Goal: Task Accomplishment & Management: Complete application form

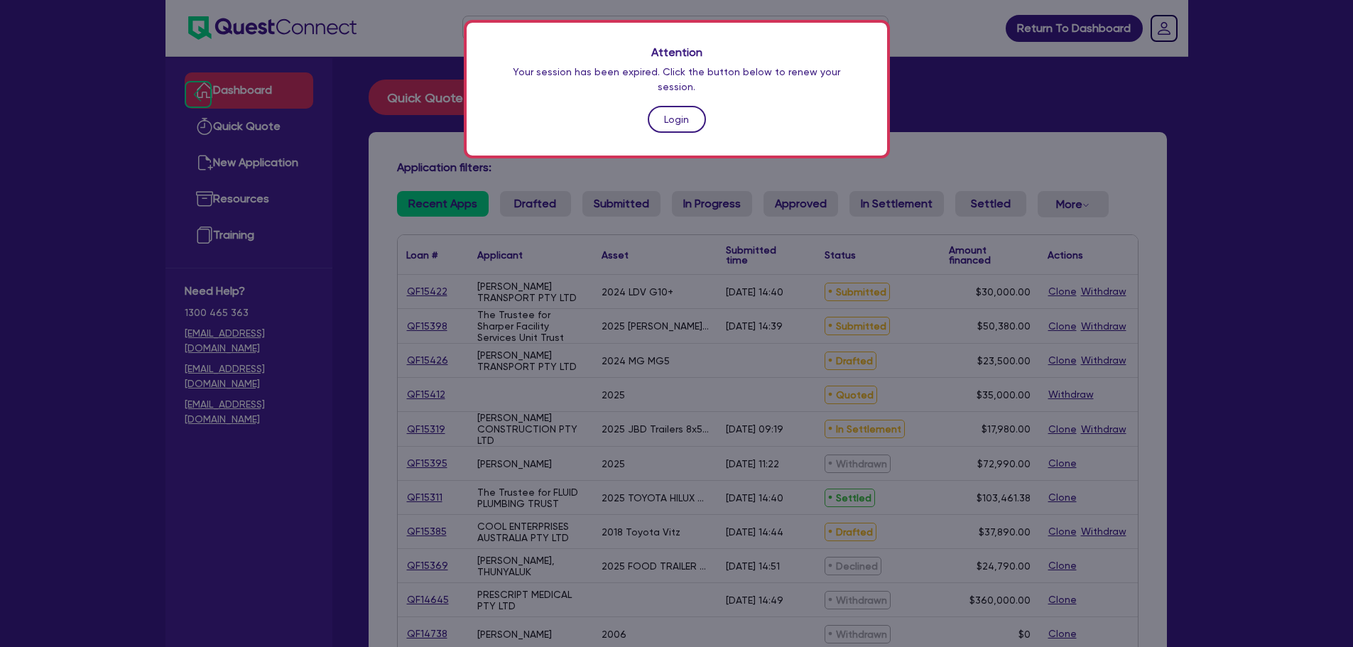
click at [655, 106] on link "Login" at bounding box center [677, 119] width 58 height 27
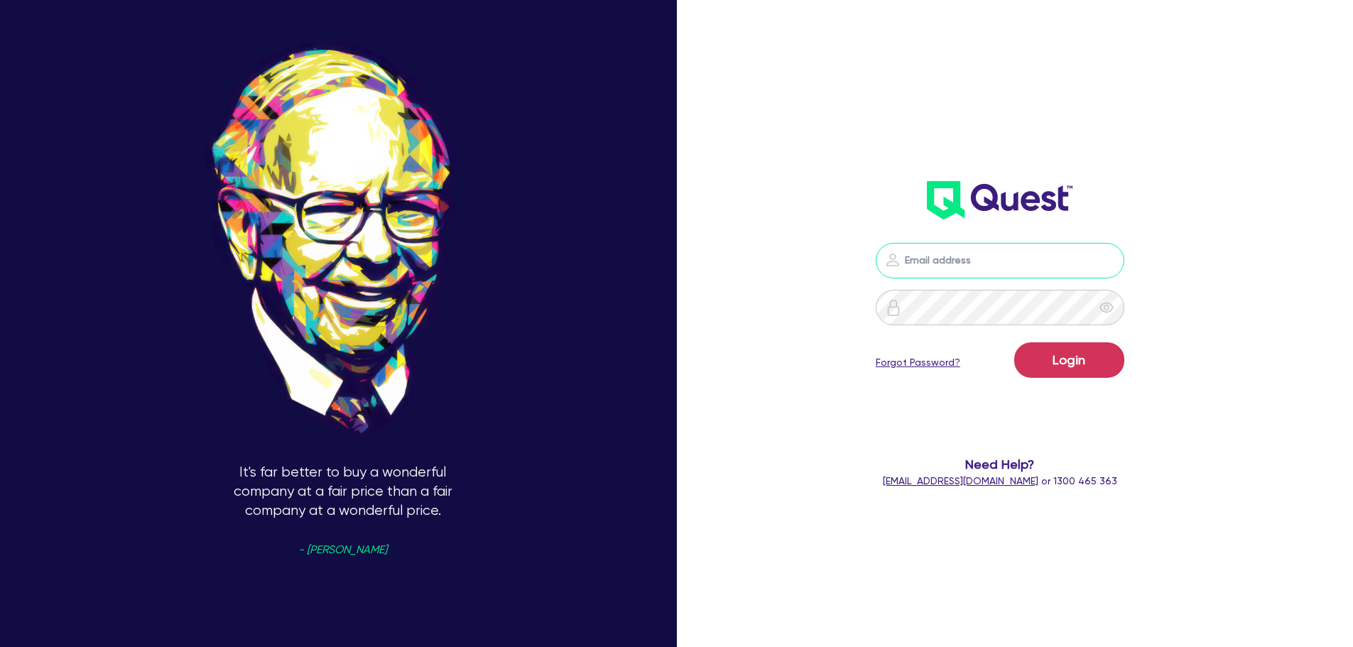
type input "[PERSON_NAME][EMAIL_ADDRESS][PERSON_NAME][DOMAIN_NAME]"
click at [1057, 365] on button "Login" at bounding box center [1069, 360] width 110 height 36
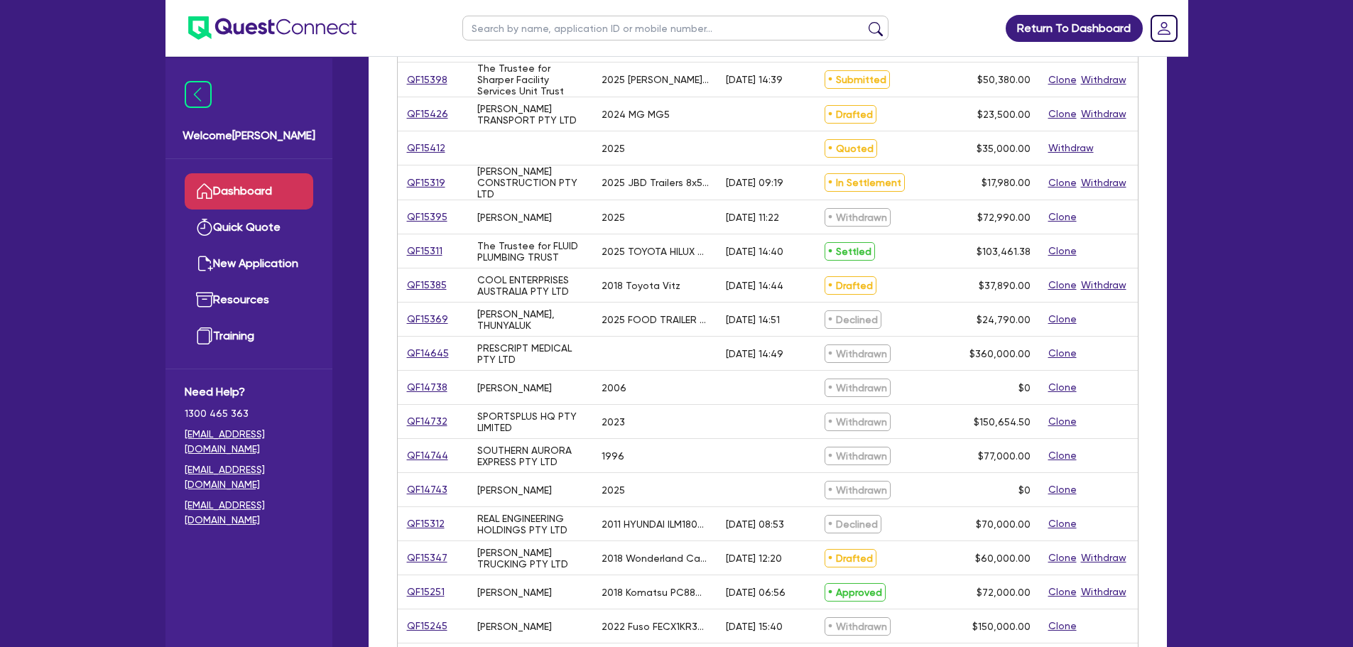
scroll to position [284, 0]
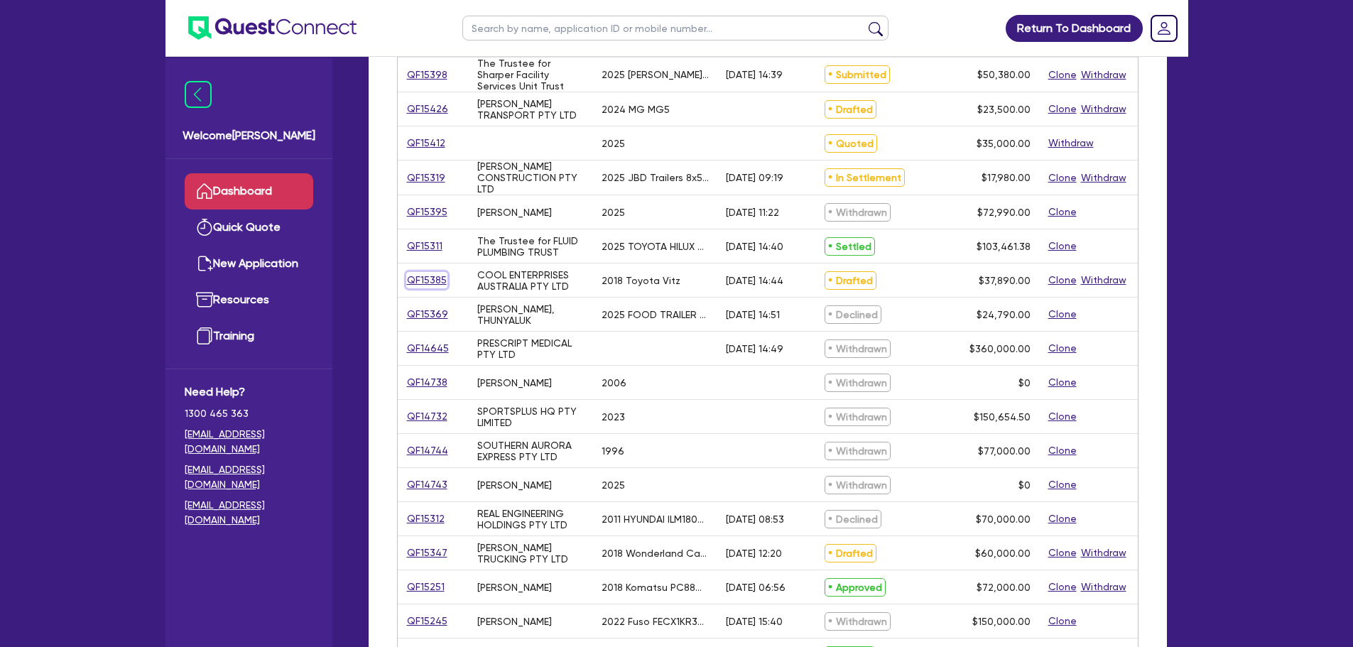
click at [420, 279] on link "QF15385" at bounding box center [426, 280] width 41 height 16
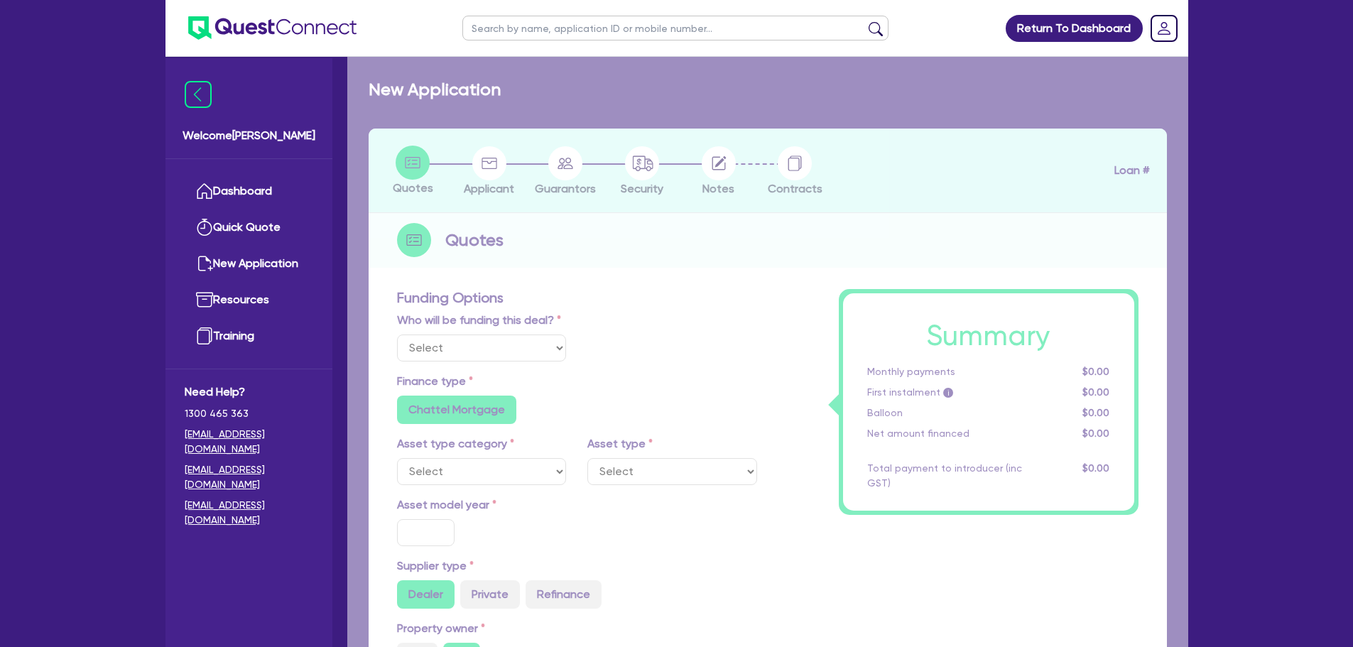
select select "Quest Finance - Own Book"
select select "CARS_AND_LIGHT_TRUCKS"
type input "2018"
type input "44,890"
type input "7,000"
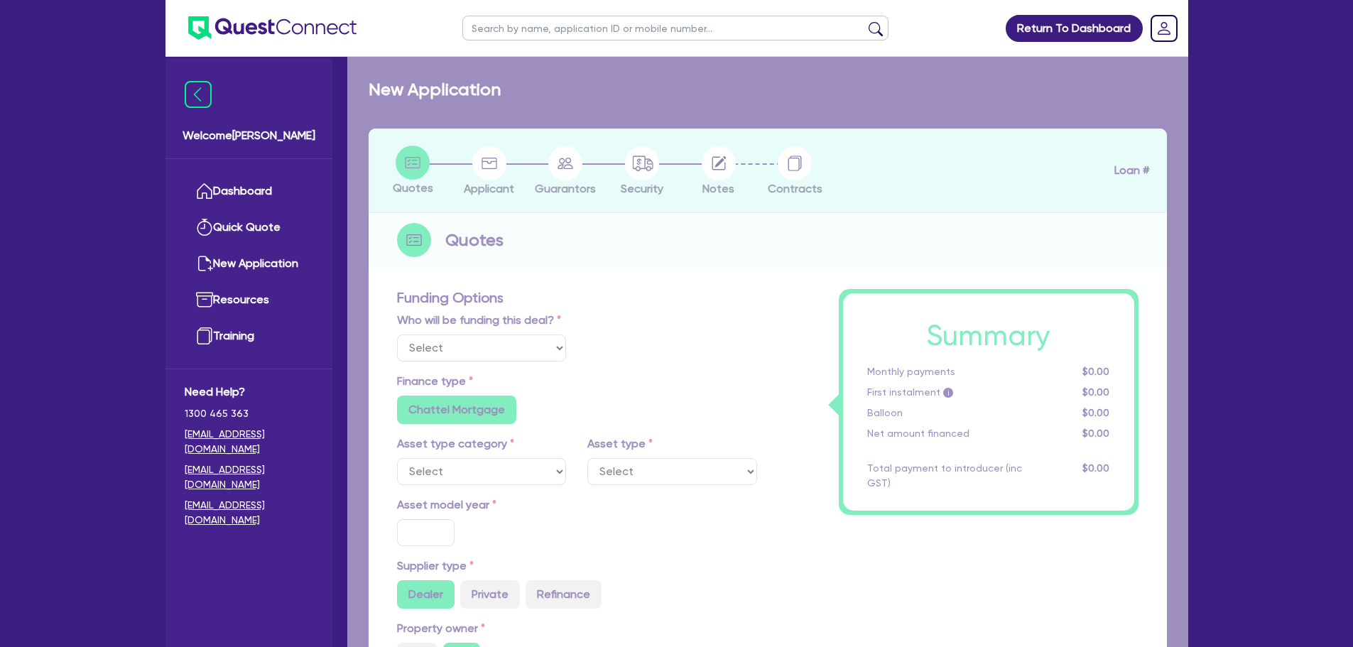
type input "10"
type input "3,789"
type input "17"
type input "990"
select select "PASSENGER_VEHICLES"
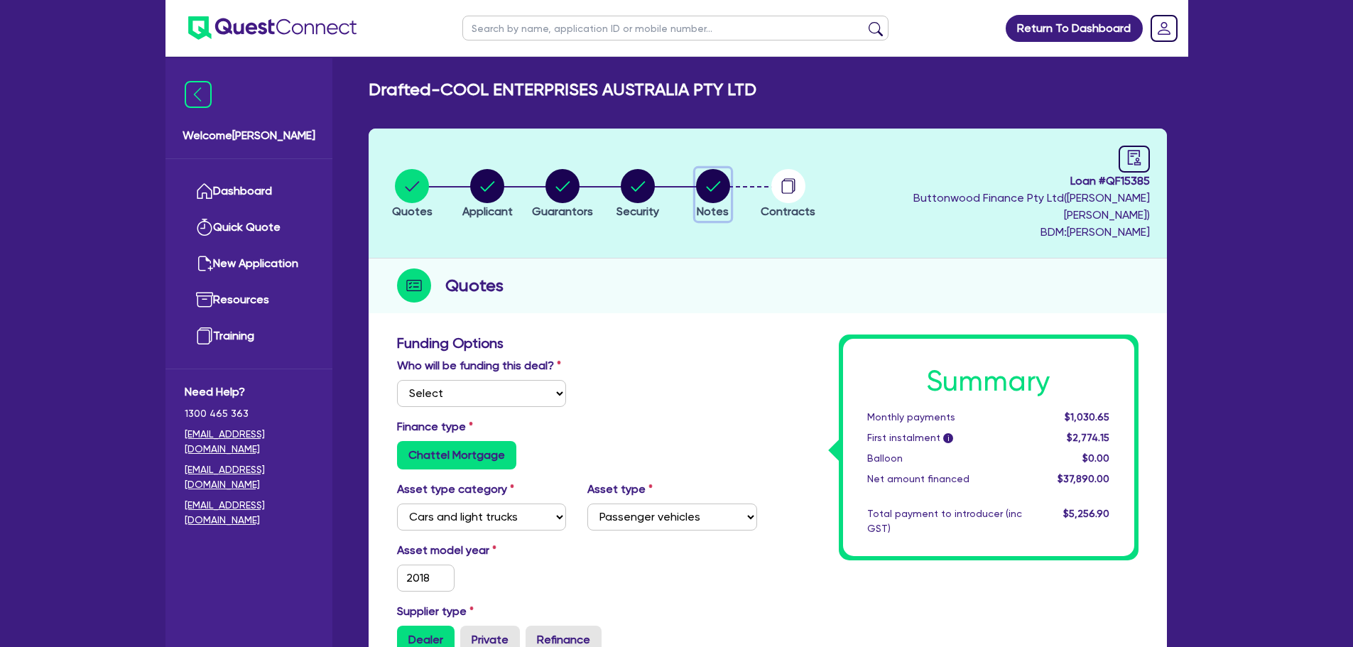
click at [702, 181] on icon "button" at bounding box center [713, 186] width 34 height 34
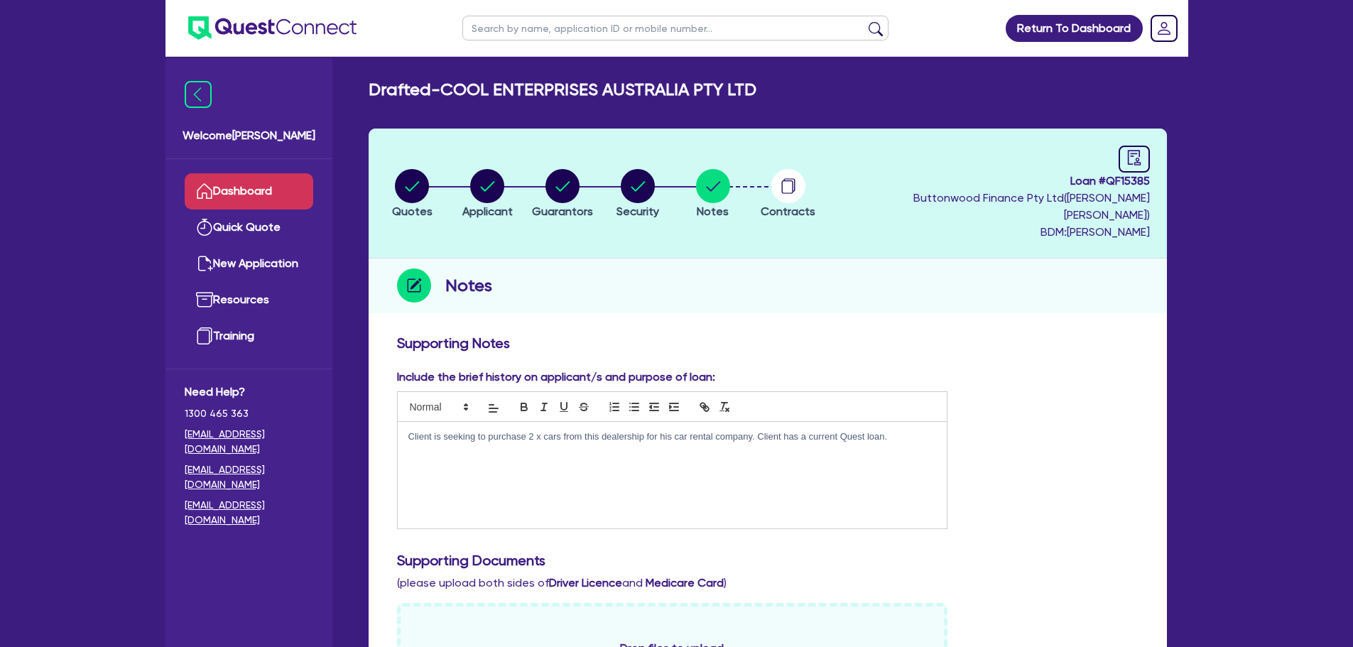
click at [273, 191] on link "Dashboard" at bounding box center [249, 191] width 129 height 36
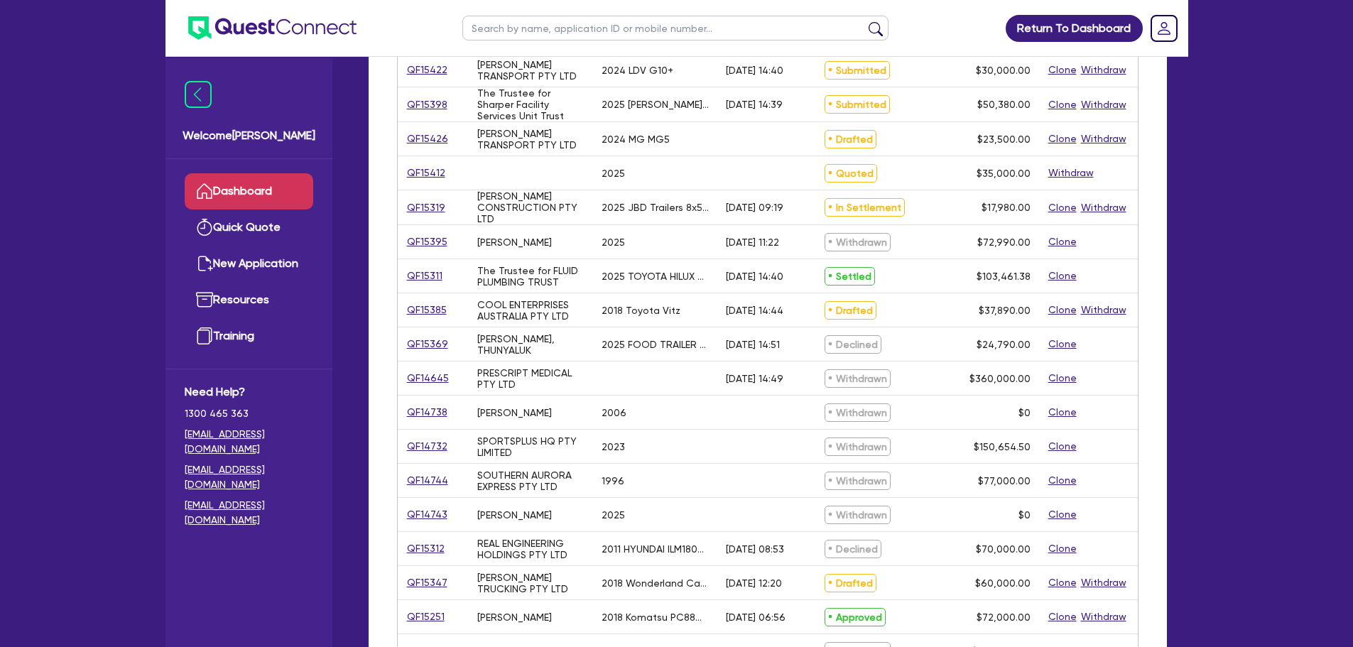
scroll to position [355, 0]
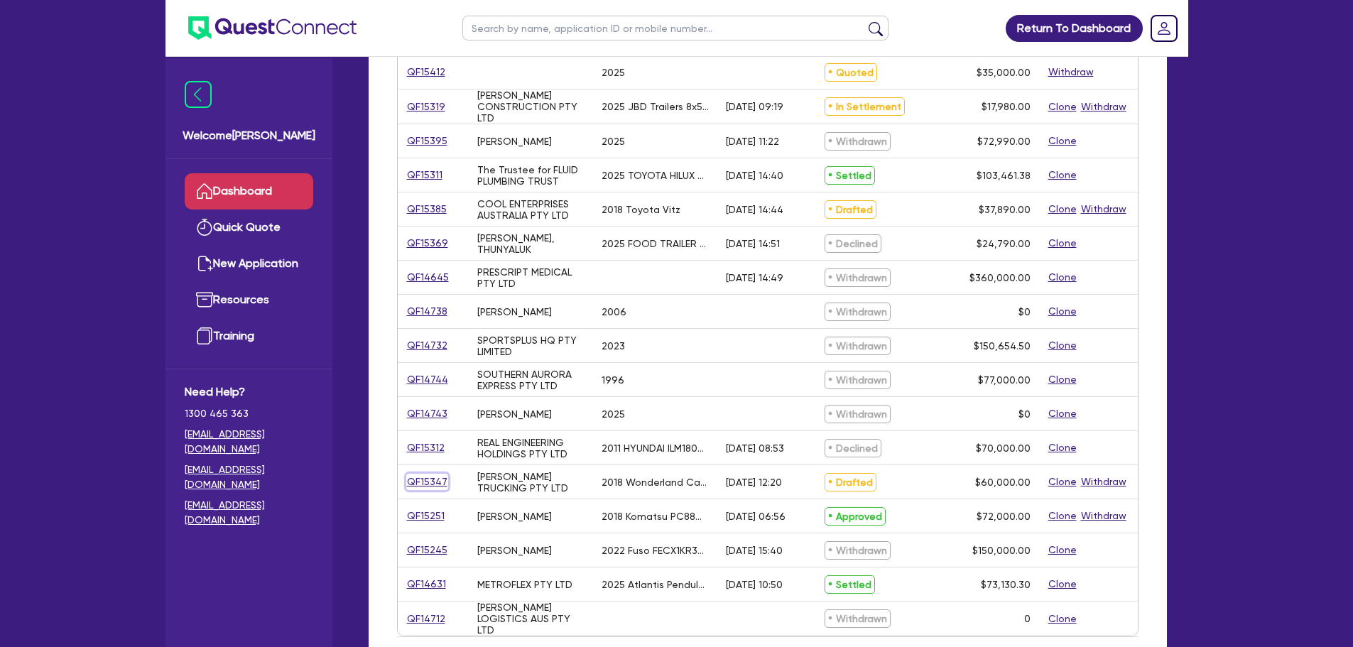
click at [420, 474] on link "QF15347" at bounding box center [427, 482] width 42 height 16
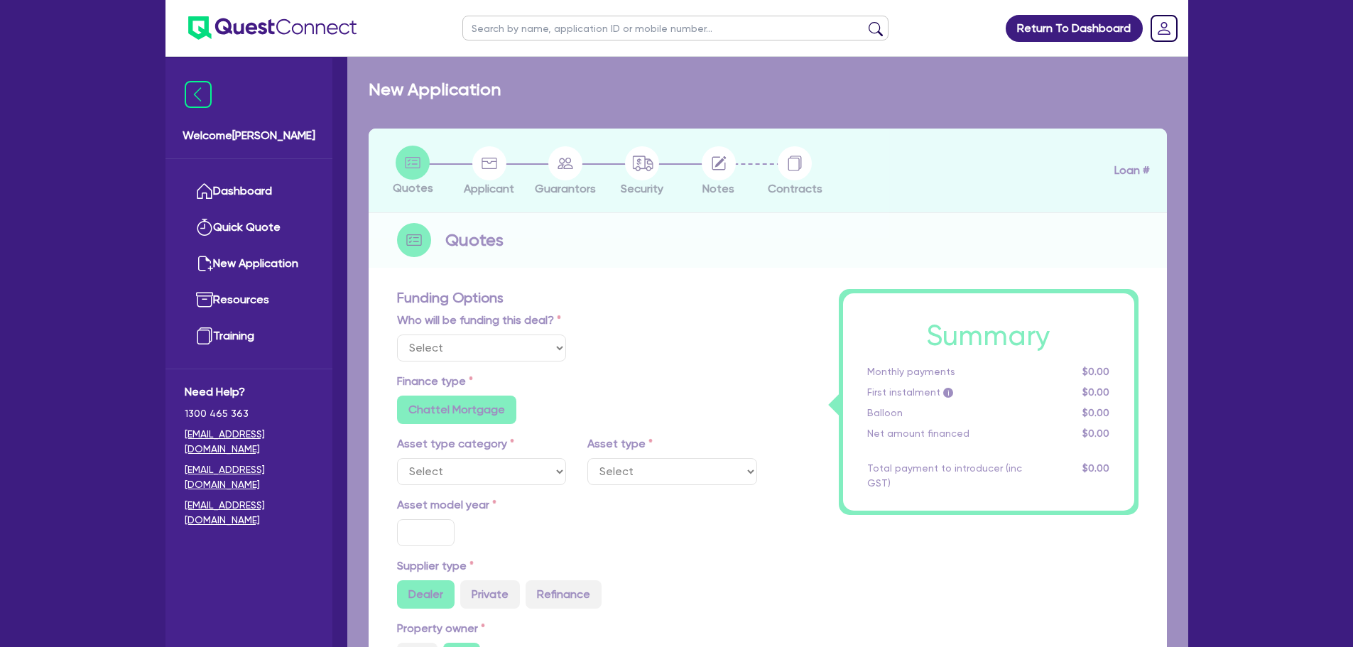
select select "Quest Finance - Own Book"
select select "SECONDARY_ASSETS"
type input "2018"
radio input "false"
radio input "true"
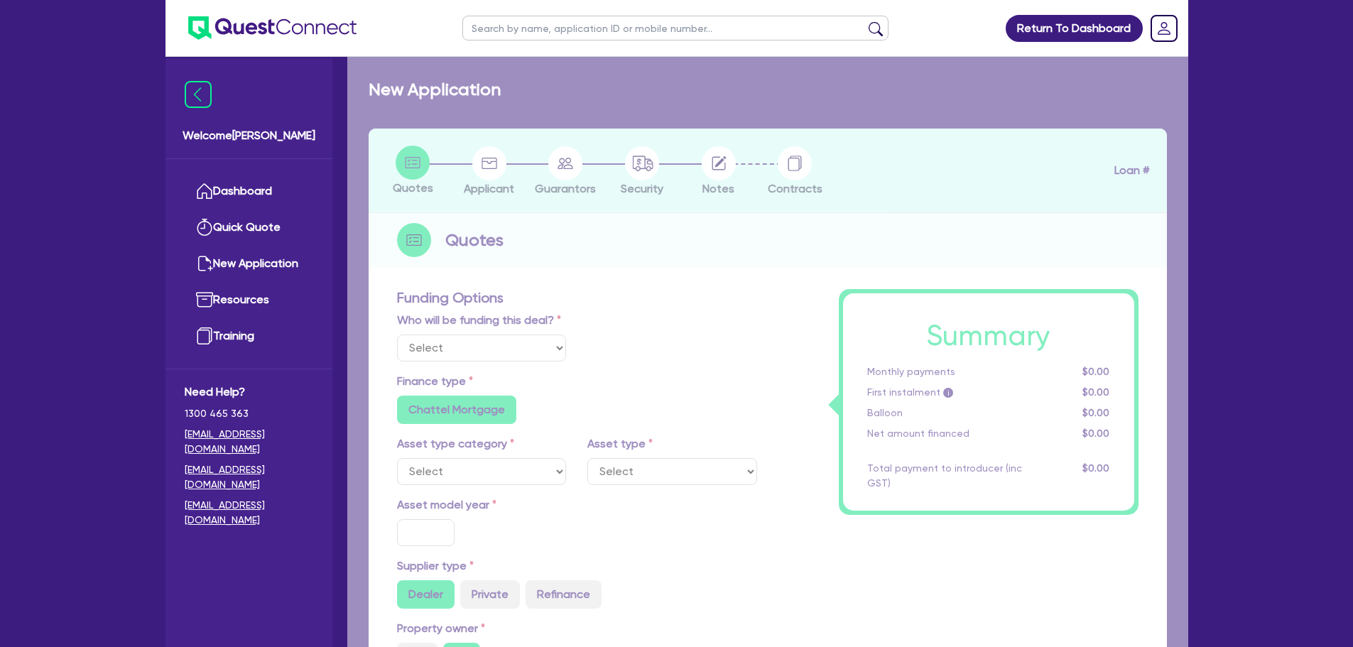
type input "60,000"
type input "30"
type input "18,000"
type input "8"
type input "4,800"
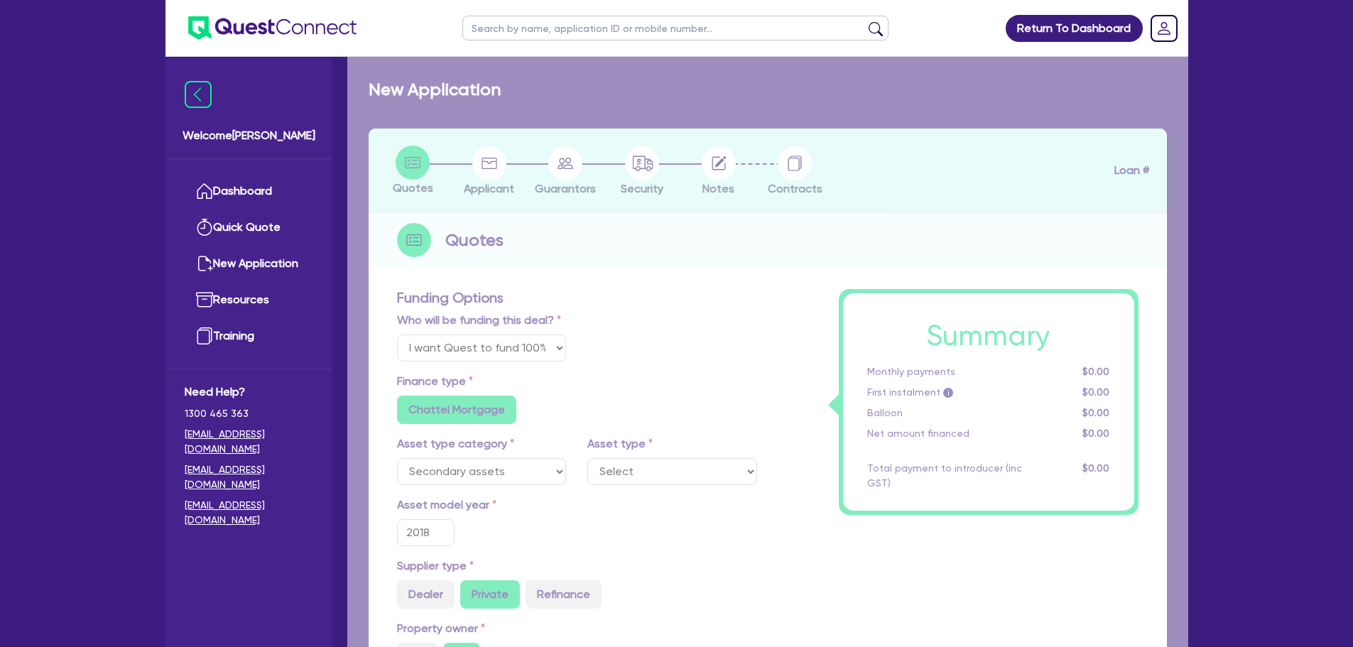
type input "17"
type input "900"
select select "OTHER"
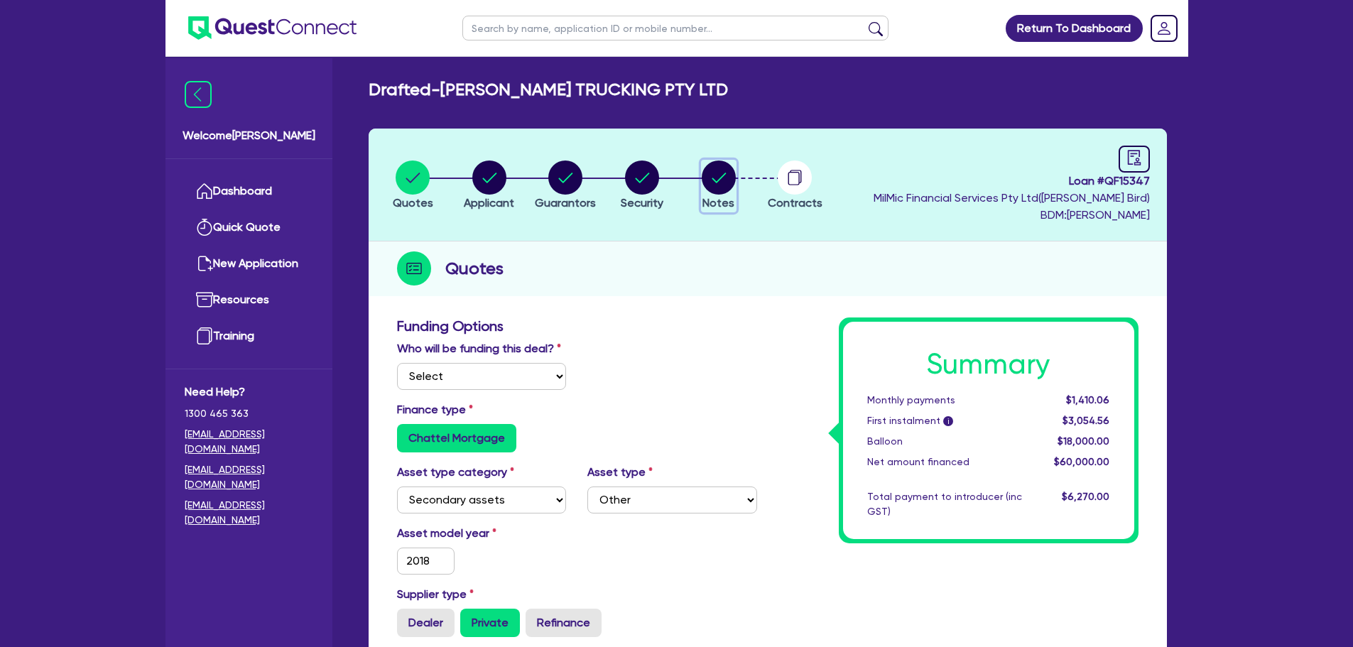
click at [719, 169] on circle "button" at bounding box center [719, 177] width 34 height 34
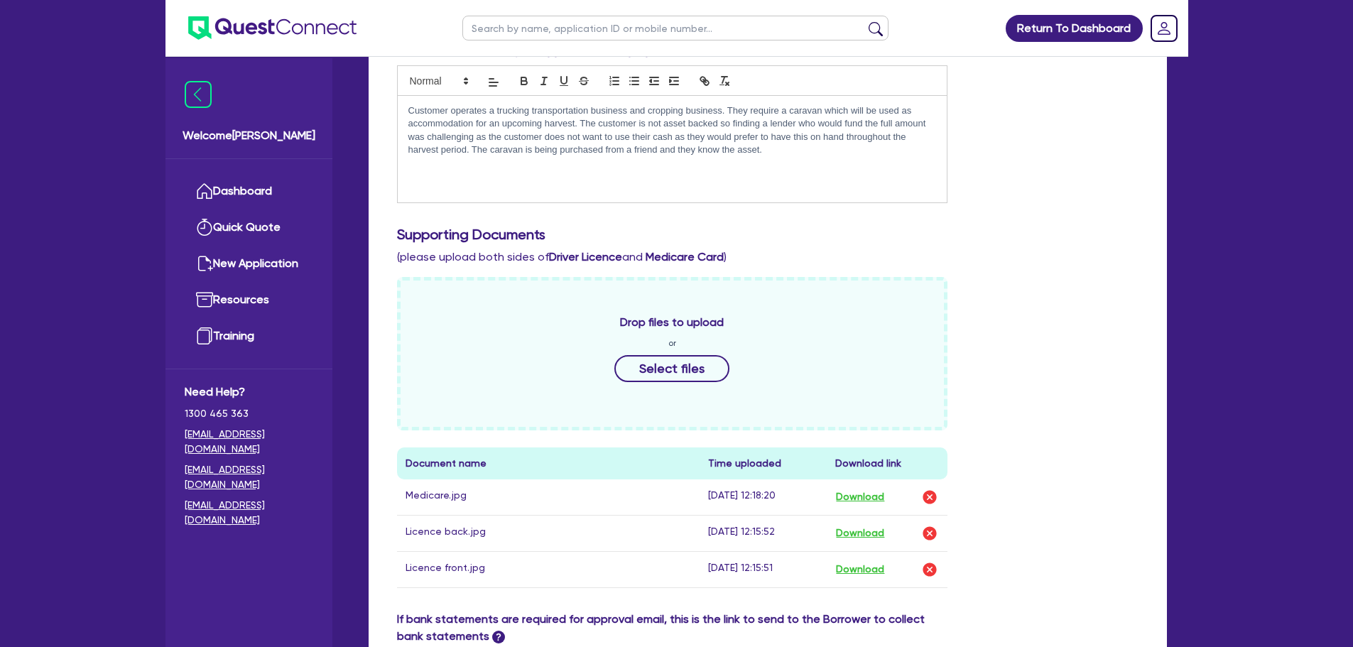
scroll to position [284, 0]
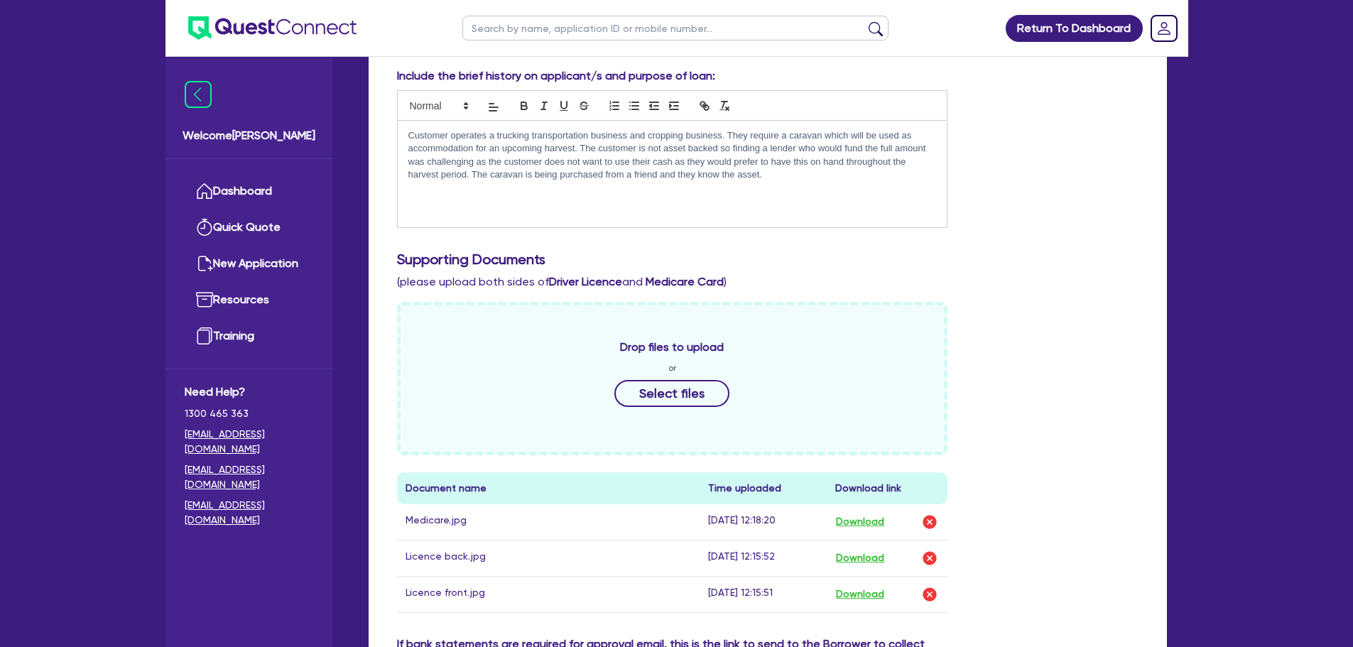
drag, startPoint x: 770, startPoint y: 175, endPoint x: 690, endPoint y: 182, distance: 80.6
click at [703, 180] on p "Customer operates a trucking transportation business and cropping business. The…" at bounding box center [672, 155] width 528 height 53
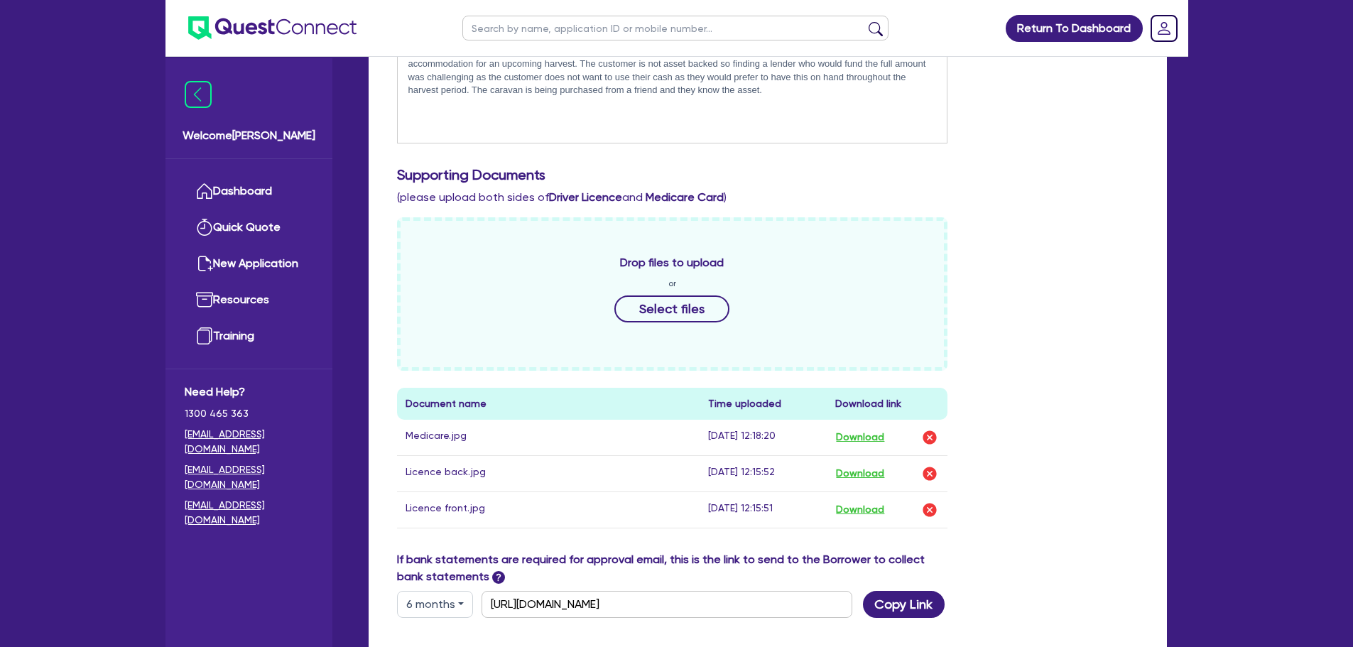
scroll to position [213, 0]
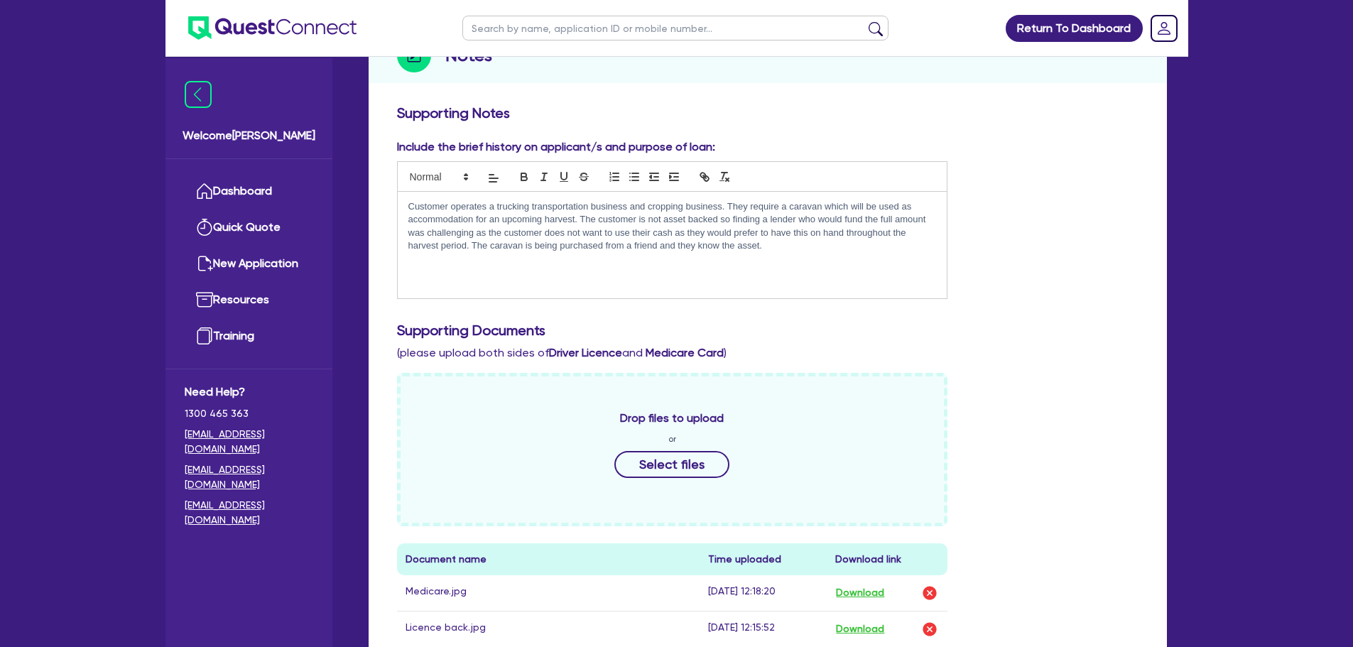
click at [315, 199] on ul "Dashboard Quick Quote New Application Ref Company Ref Salesperson Resources Tra…" at bounding box center [248, 263] width 167 height 209
click at [305, 192] on link "Dashboard" at bounding box center [249, 191] width 129 height 36
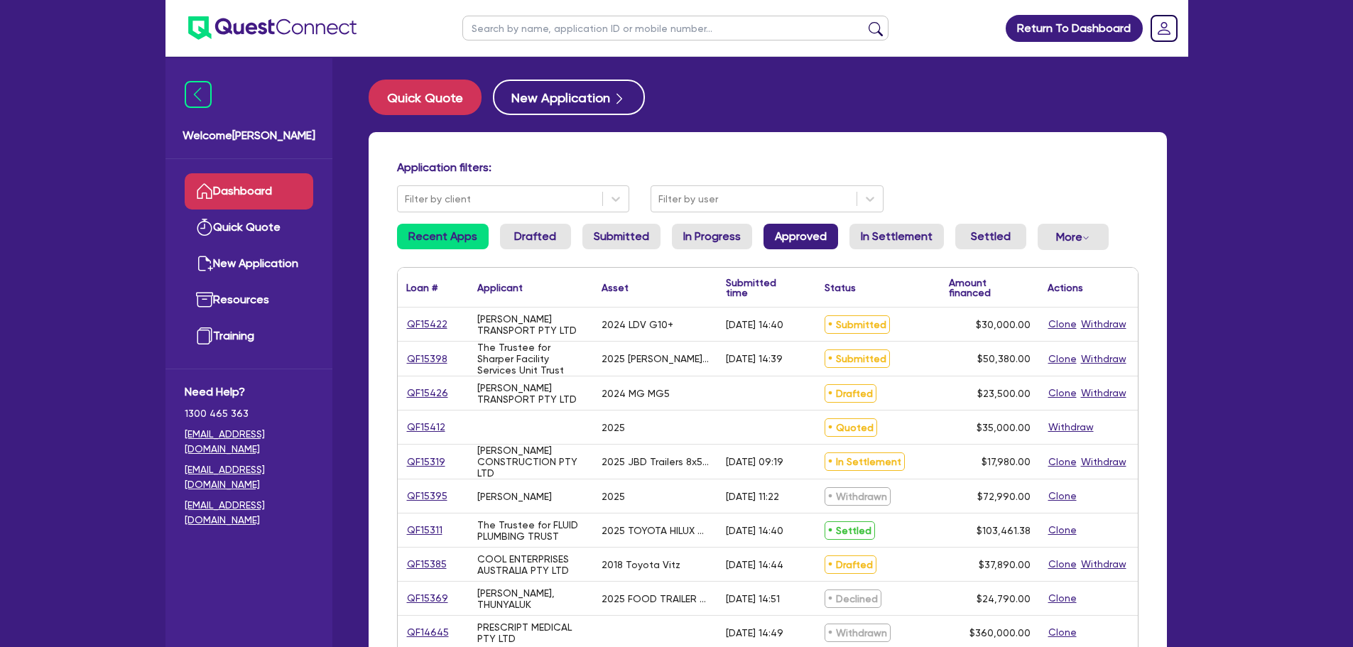
click at [807, 242] on link "Approved" at bounding box center [800, 237] width 75 height 26
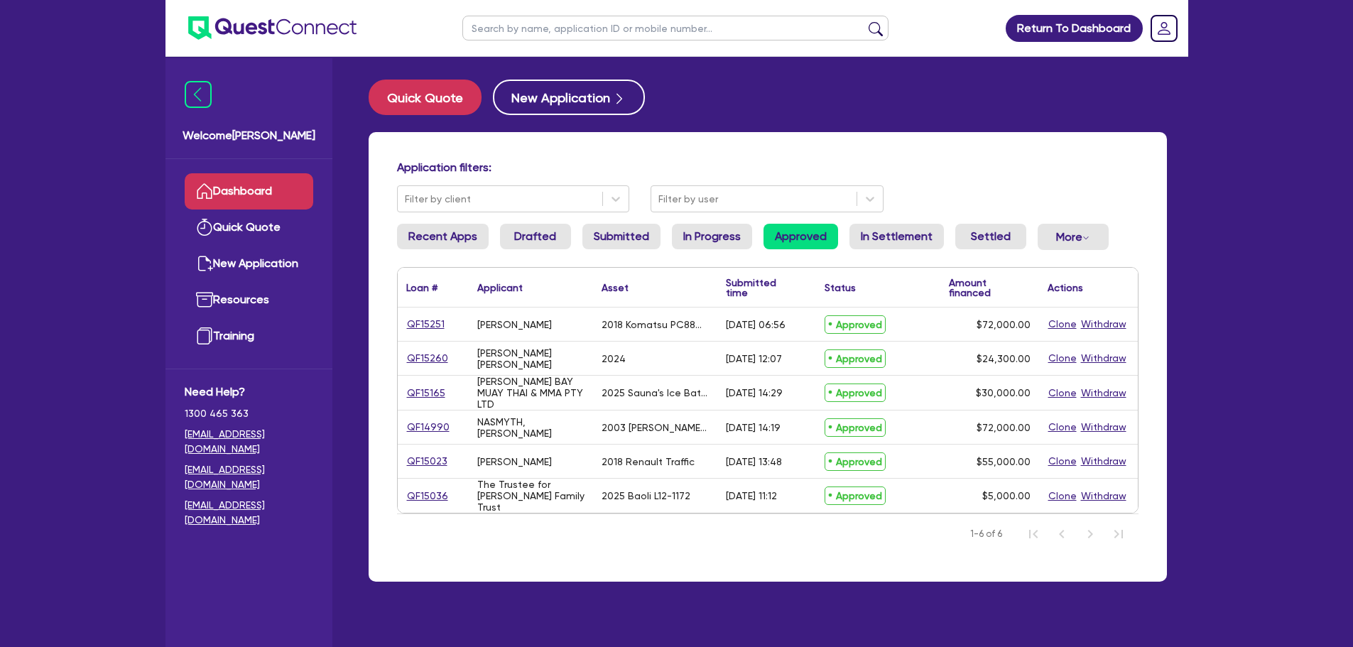
click at [417, 370] on div "QF15260" at bounding box center [433, 358] width 71 height 33
click at [429, 351] on link "QF15260" at bounding box center [427, 358] width 43 height 16
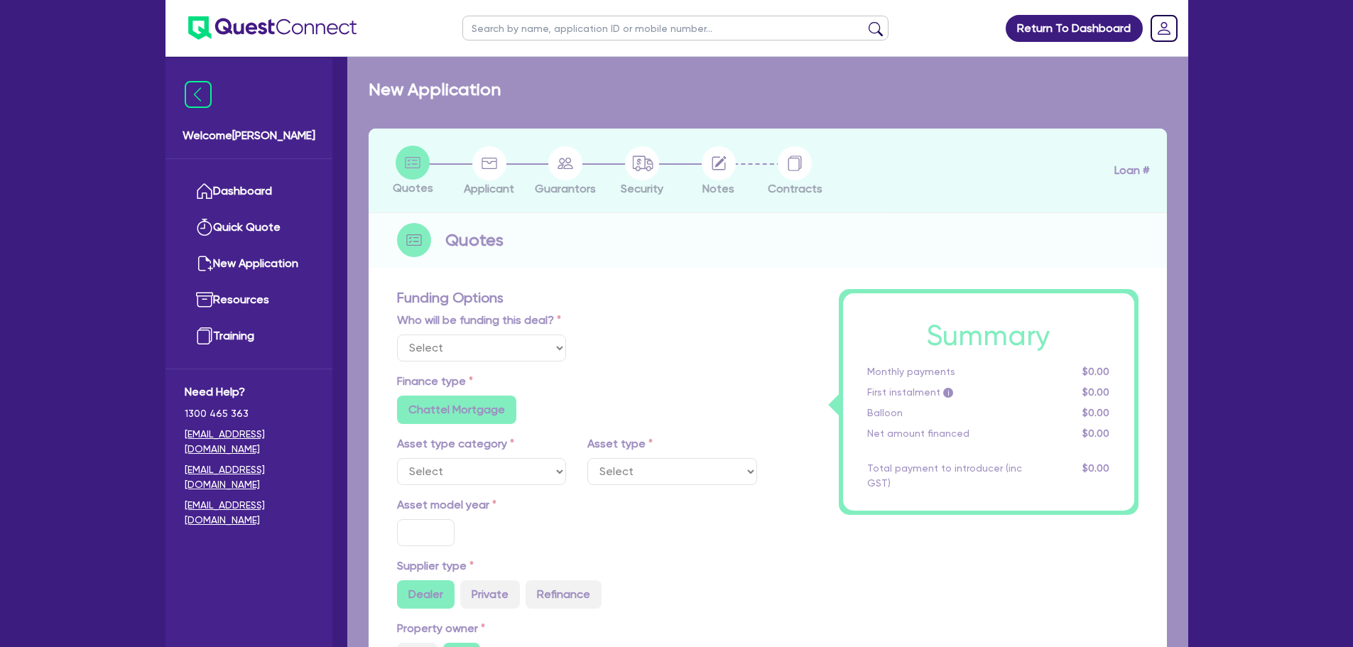
select select "Quest Finance - Own Book"
select select "CARS_AND_LIGHT_TRUCKS"
type input "2024"
type input "27,000"
type input "2,700"
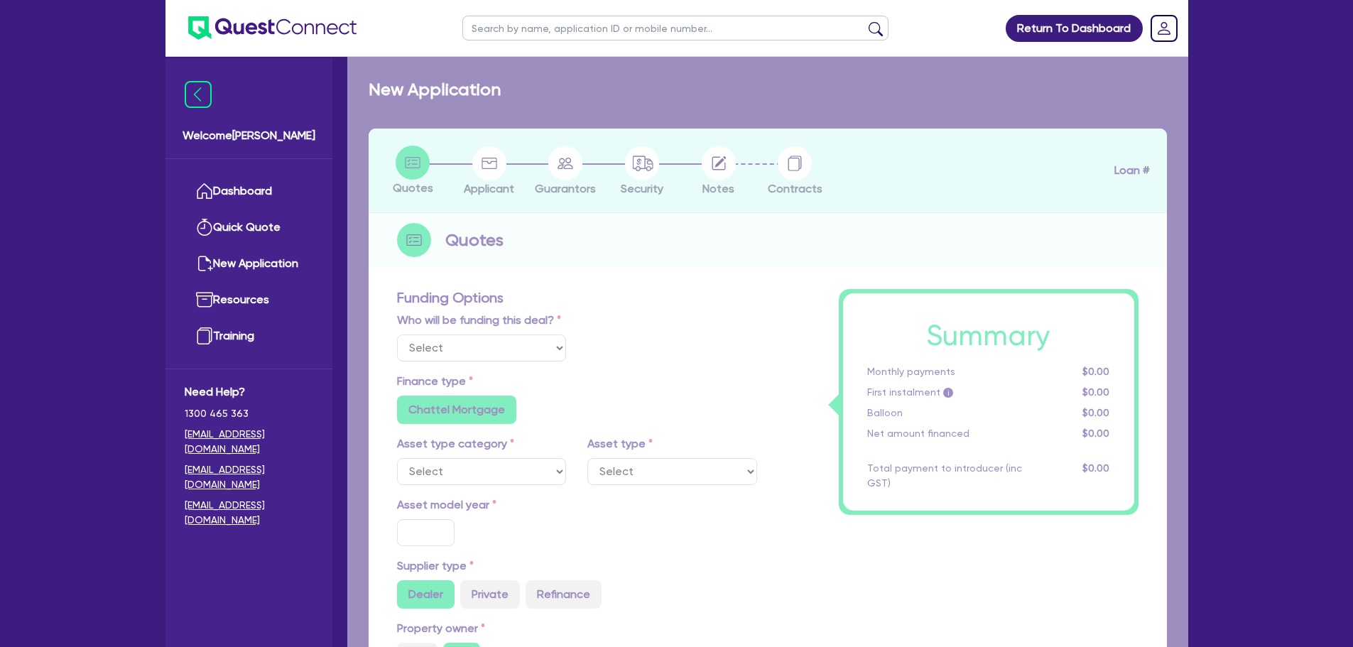
type input "35"
type input "9,450"
type input "10"
type input "2,430"
type input "17.95"
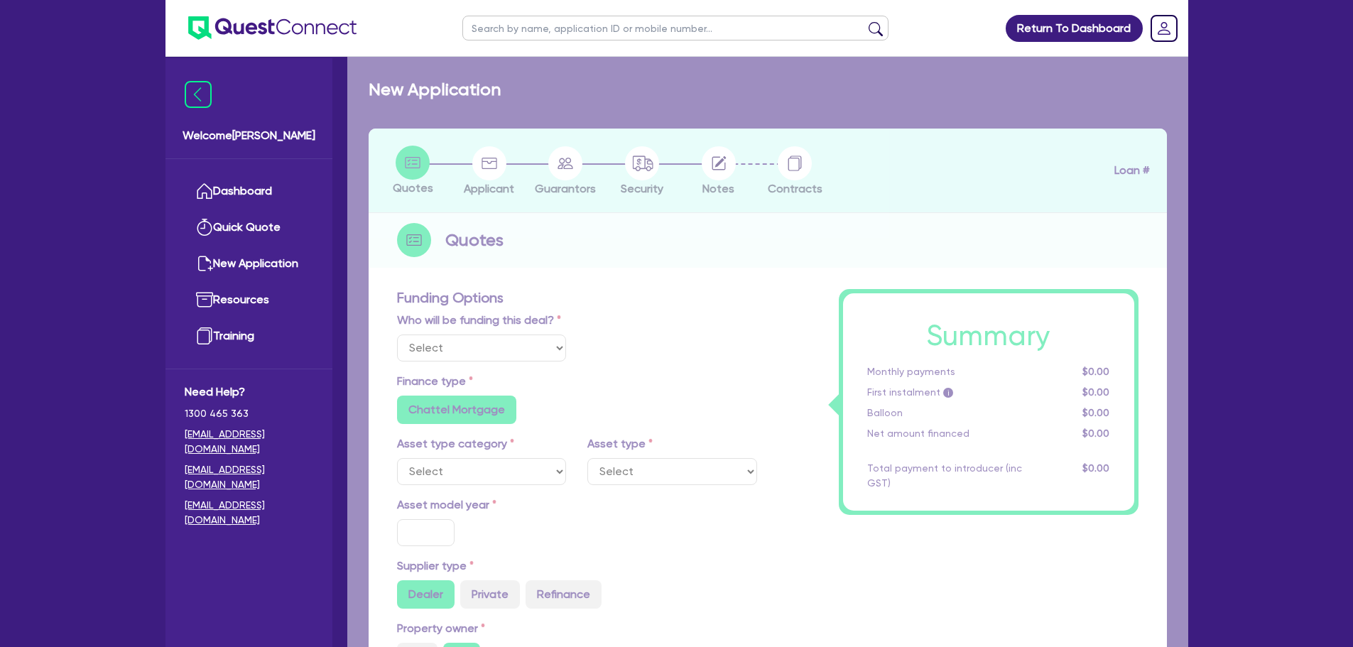
type input "900"
select select "PASSENGER_VEHICLES"
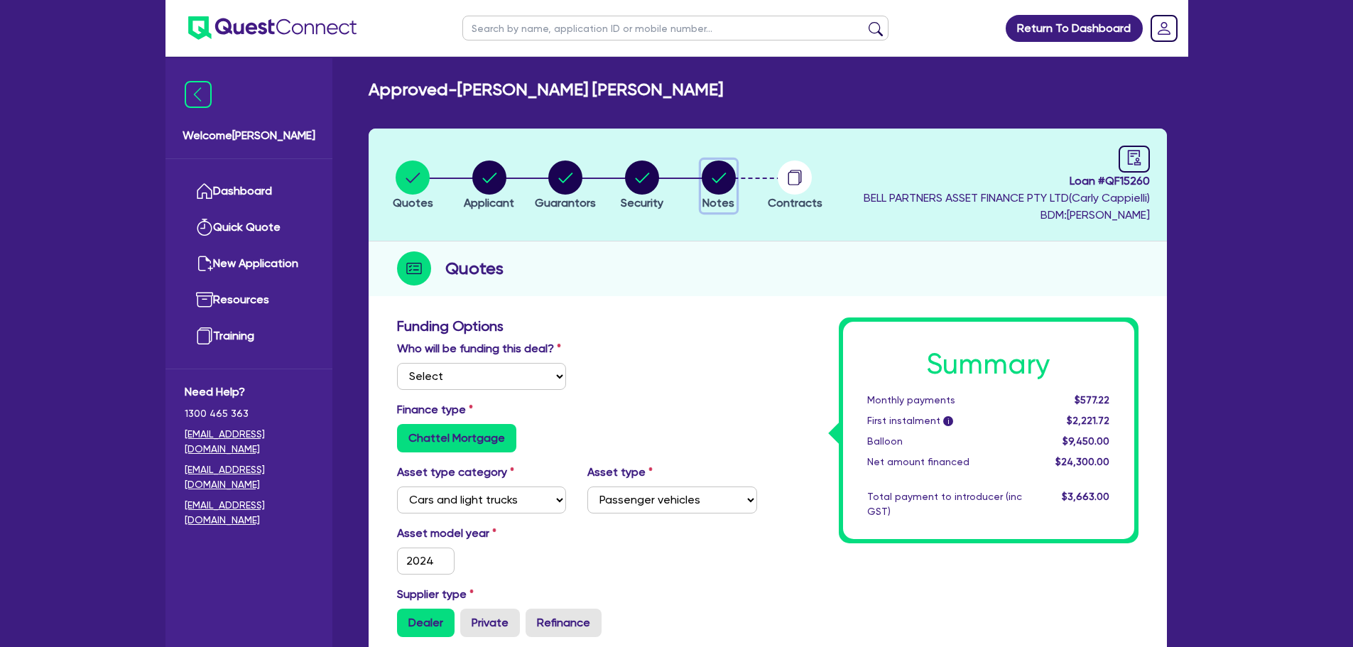
click at [727, 176] on circle "button" at bounding box center [719, 177] width 34 height 34
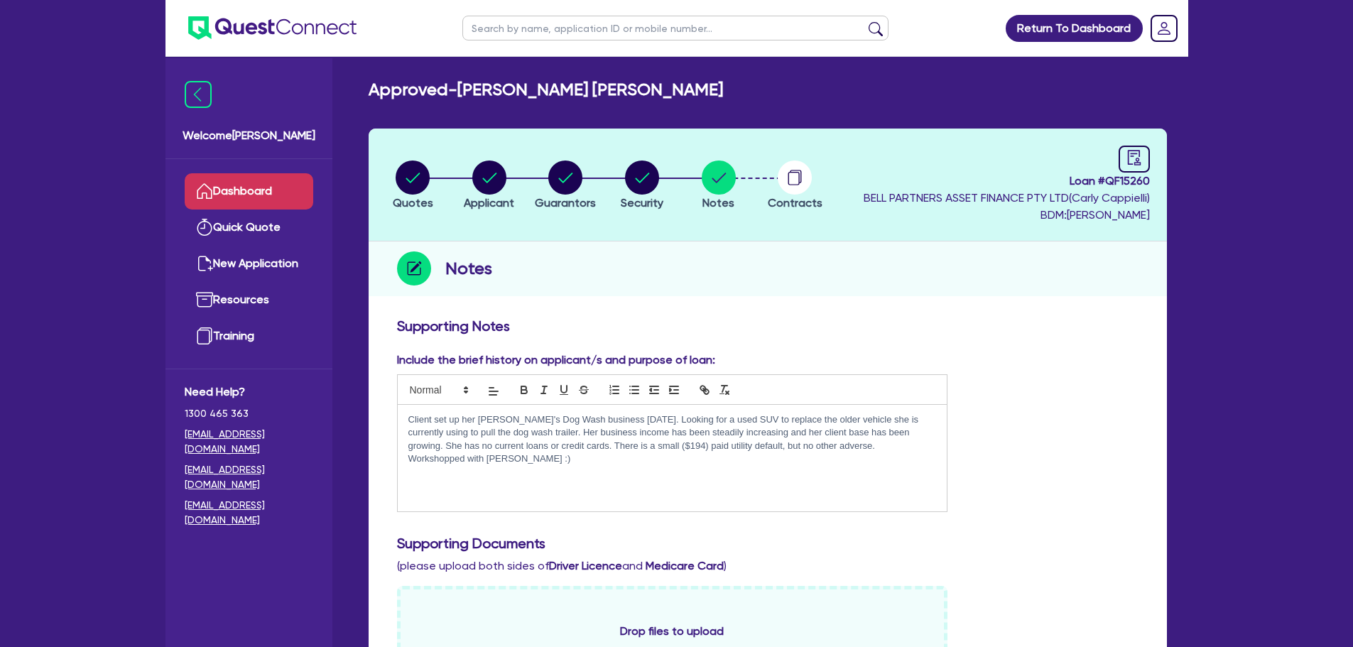
click at [266, 183] on link "Dashboard" at bounding box center [249, 191] width 129 height 36
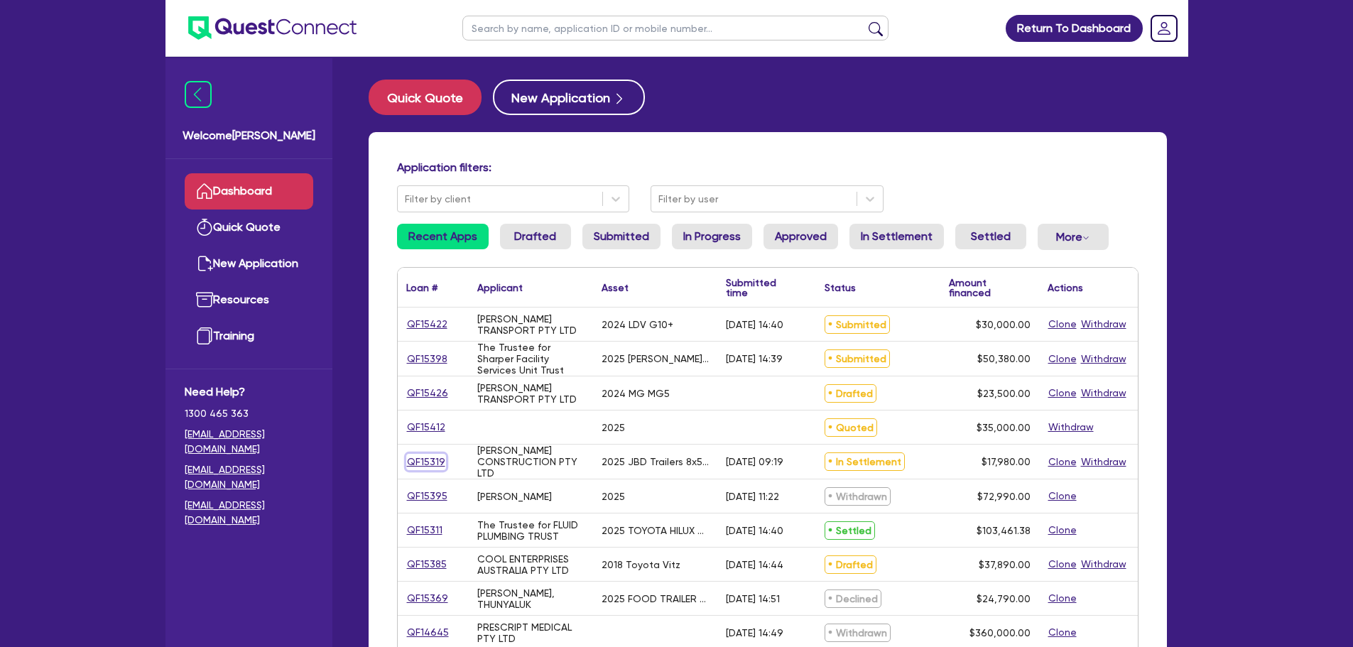
click at [437, 464] on link "QF15319" at bounding box center [426, 462] width 40 height 16
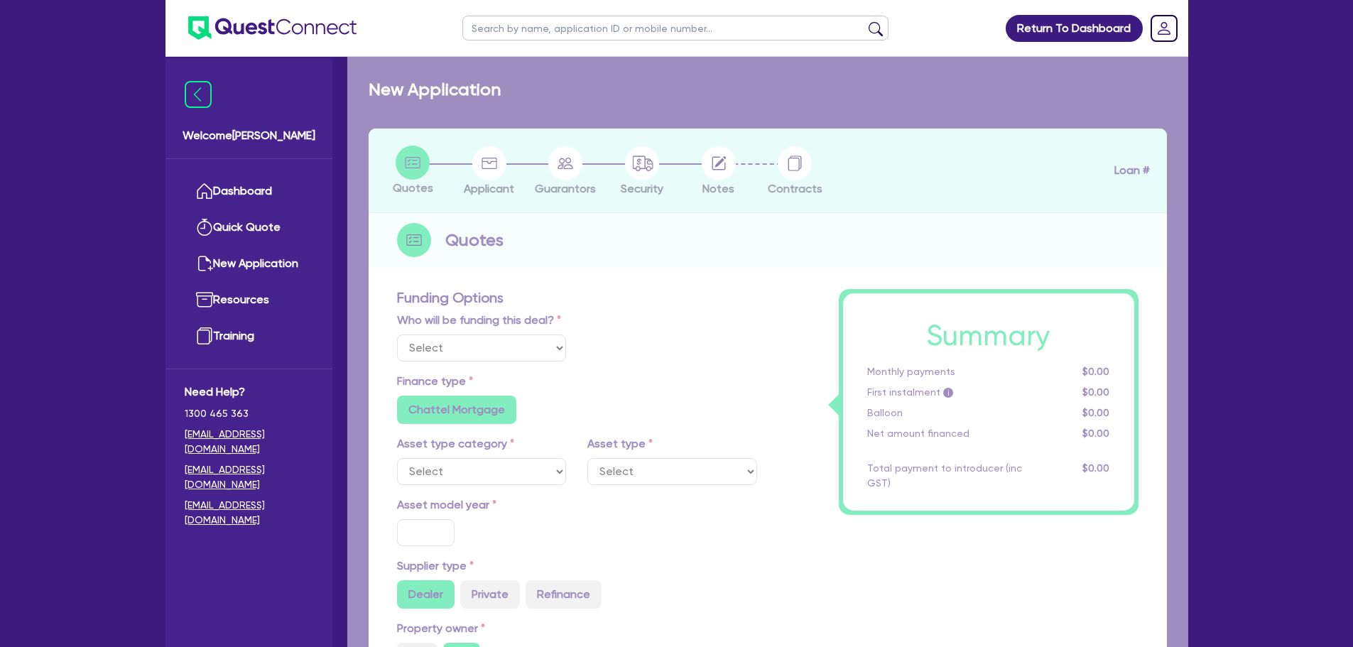
select select "Quest Finance - Own Book"
select select "PRIMARY_ASSETS"
type input "2025"
type input "18,480"
type input "500"
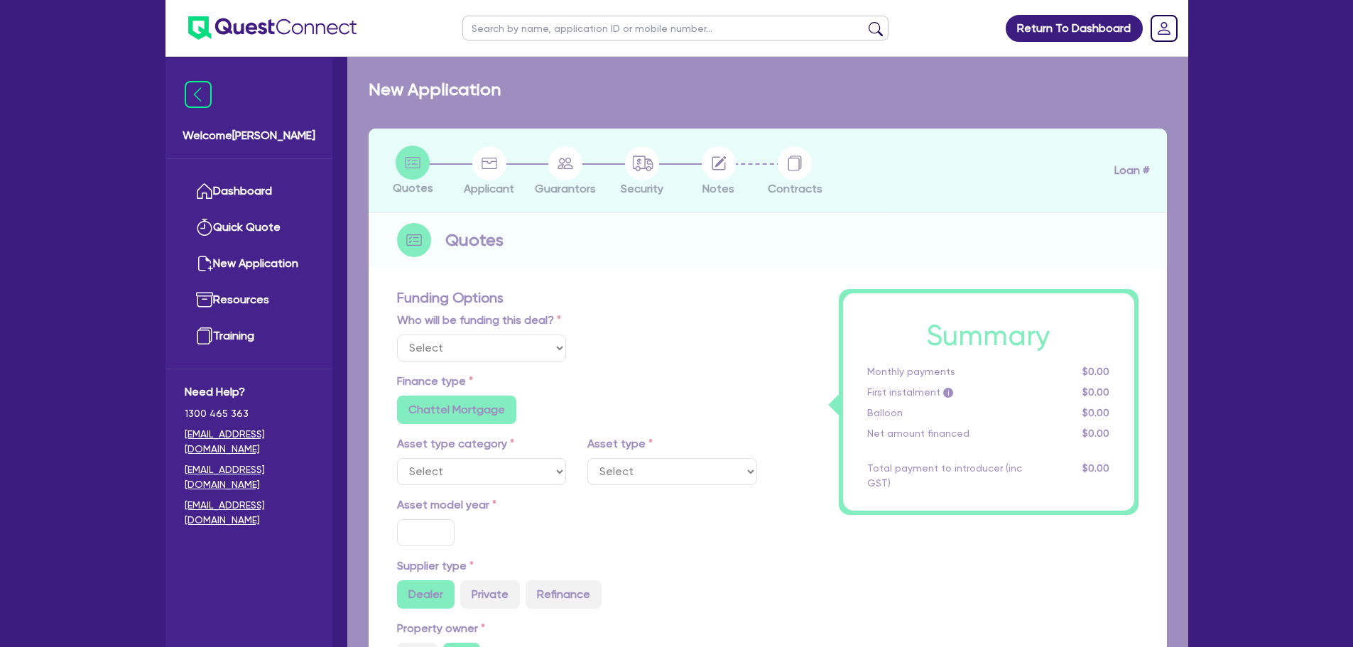
type input "10"
type input "1,798"
type input "17.95"
type input "1,200"
select select "TRAILERS"
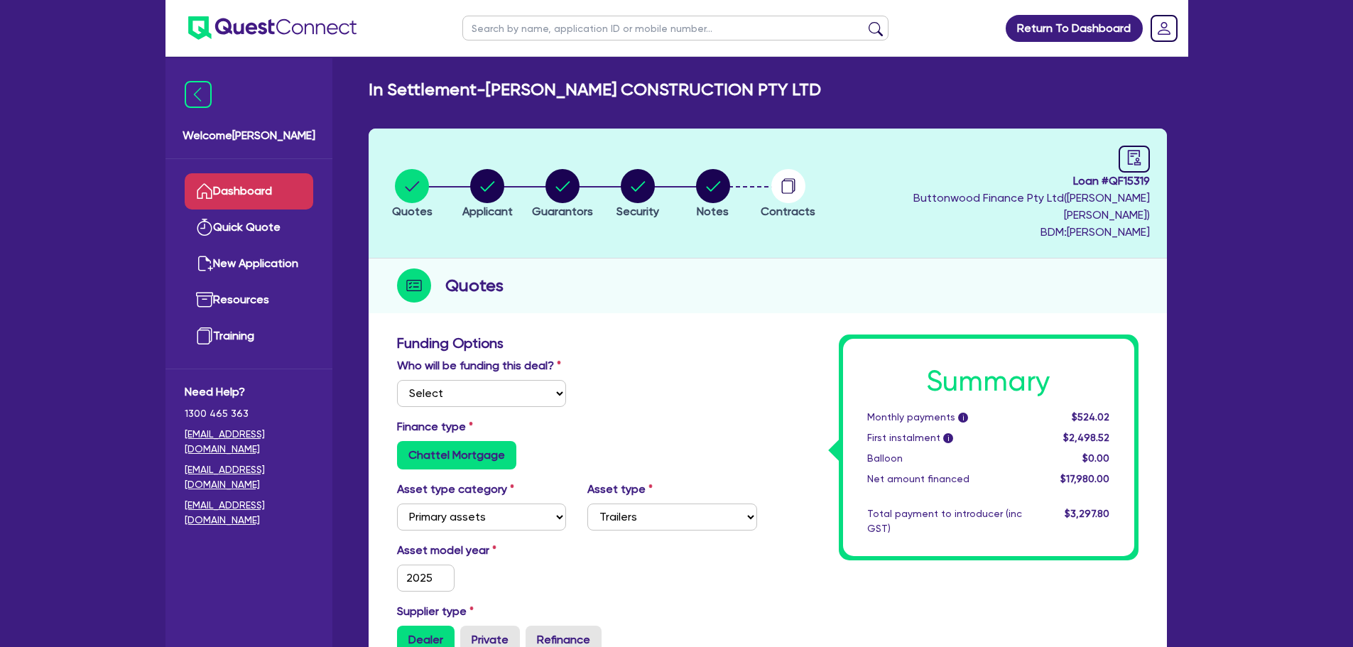
click at [287, 190] on link "Dashboard" at bounding box center [249, 191] width 129 height 36
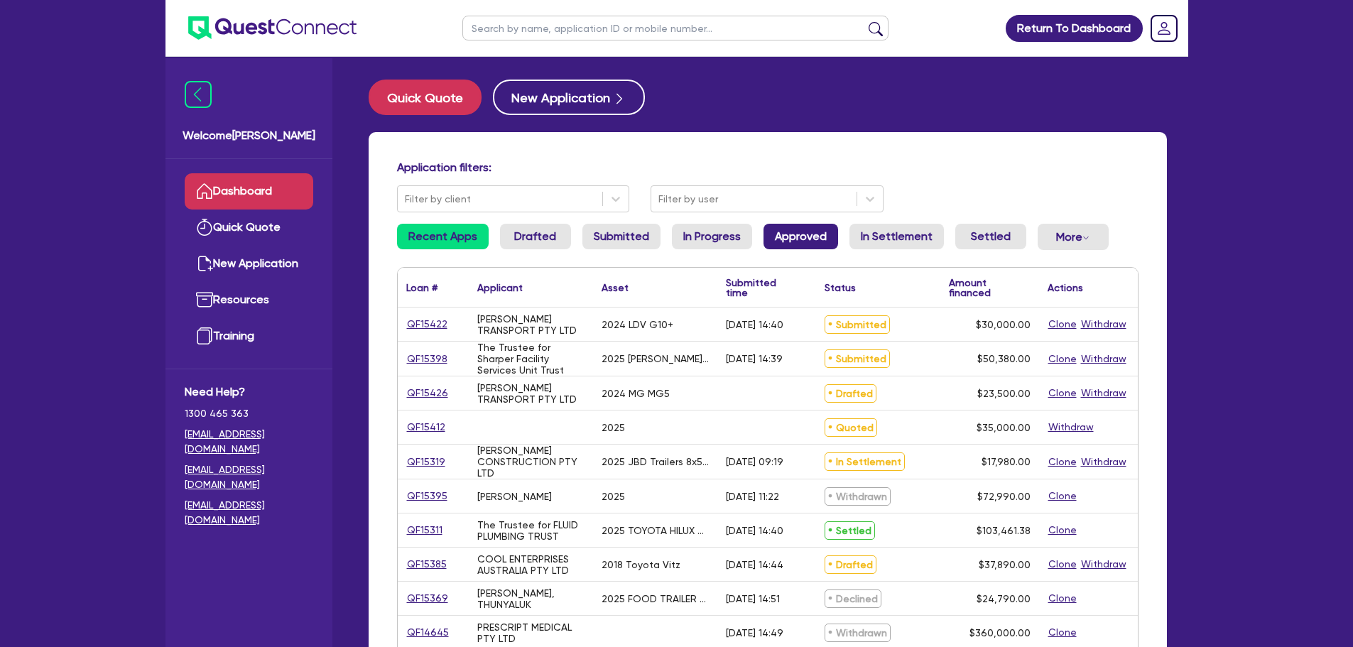
click at [782, 224] on link "Approved" at bounding box center [800, 237] width 75 height 26
